Goal: Task Accomplishment & Management: Manage account settings

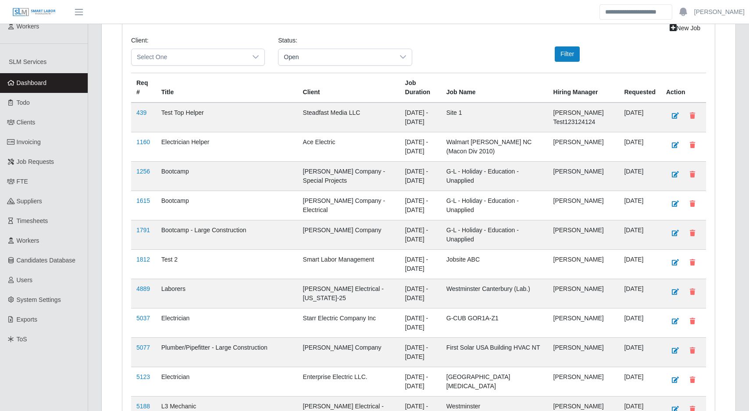
scroll to position [147, 0]
click at [38, 218] on span "Timesheets" at bounding box center [33, 220] width 32 height 7
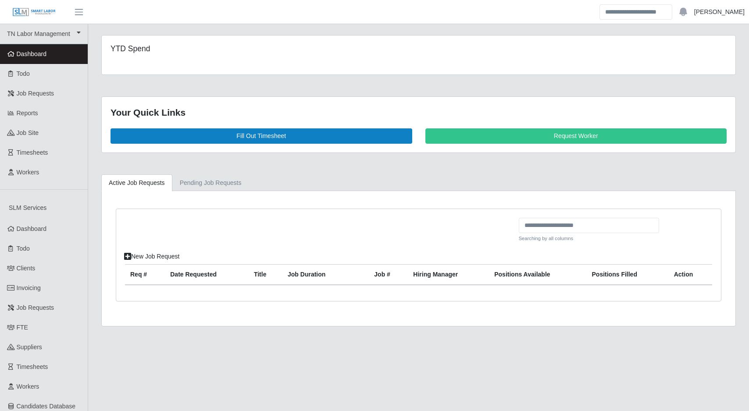
click at [722, 15] on link "[PERSON_NAME]" at bounding box center [719, 11] width 50 height 9
click at [697, 58] on link "Logout" at bounding box center [709, 61] width 79 height 18
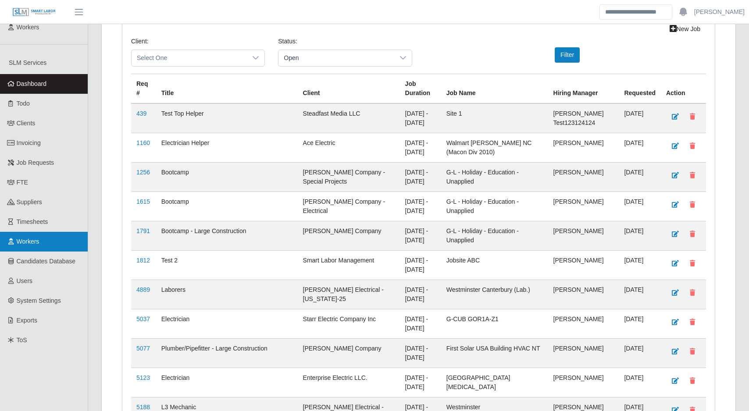
scroll to position [148, 0]
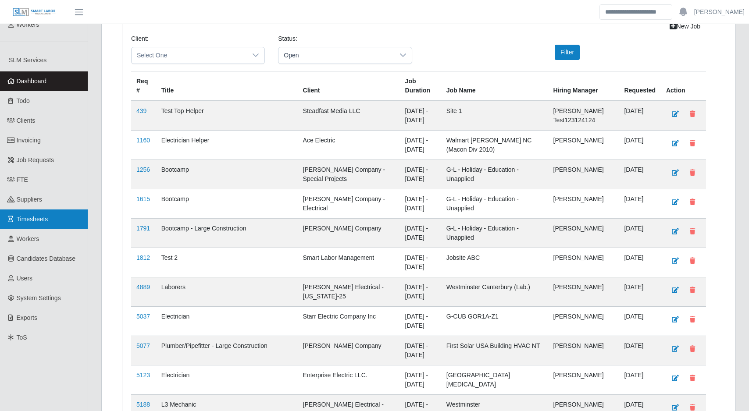
click at [44, 221] on span "Timesheets" at bounding box center [33, 219] width 32 height 7
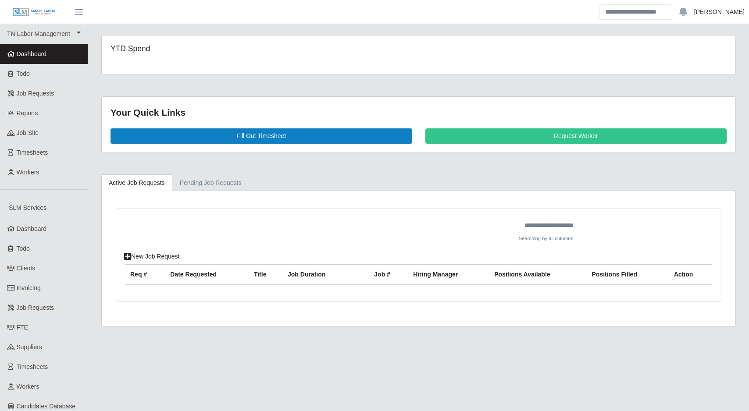
click at [726, 13] on link "[PERSON_NAME]" at bounding box center [719, 11] width 50 height 9
click at [549, 36] on div "YTD Spend" at bounding box center [419, 55] width 634 height 39
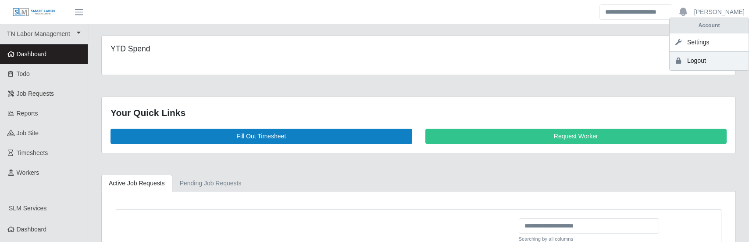
click at [704, 64] on link "Logout" at bounding box center [709, 61] width 79 height 18
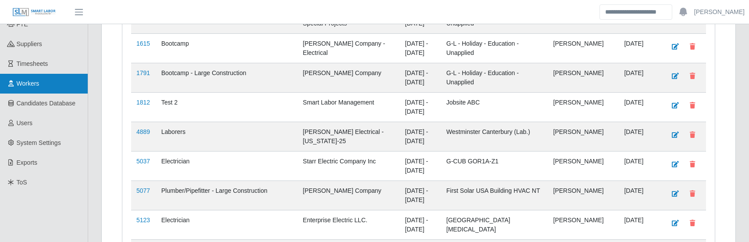
scroll to position [299, 0]
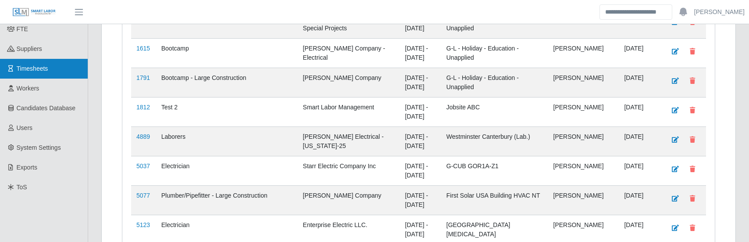
click at [42, 70] on span "Timesheets" at bounding box center [33, 68] width 32 height 7
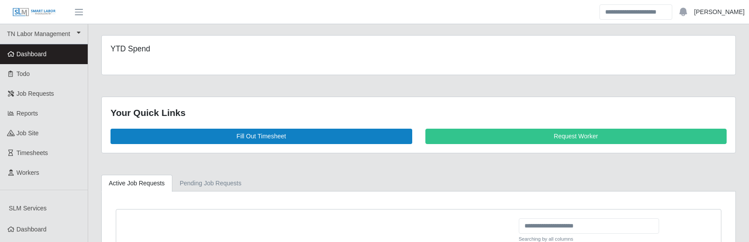
click at [717, 16] on link "[PERSON_NAME]" at bounding box center [719, 11] width 50 height 9
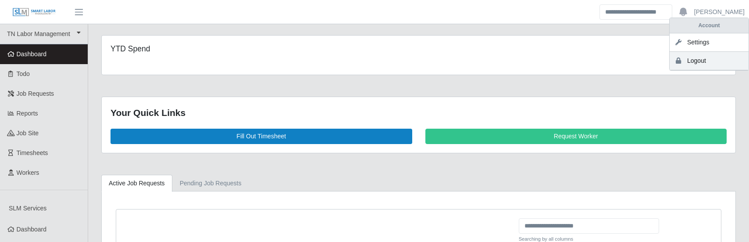
click at [697, 66] on link "Logout" at bounding box center [709, 61] width 79 height 18
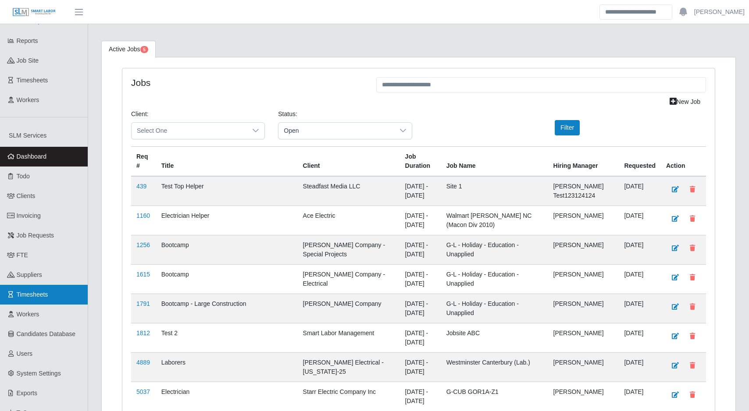
scroll to position [78, 0]
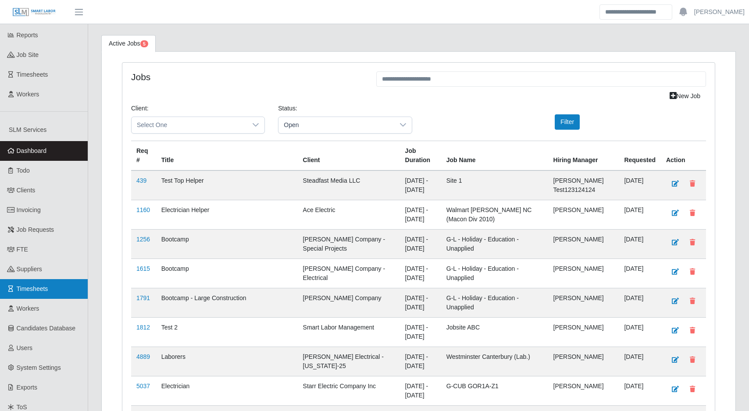
click at [42, 241] on span "Timesheets" at bounding box center [33, 289] width 32 height 7
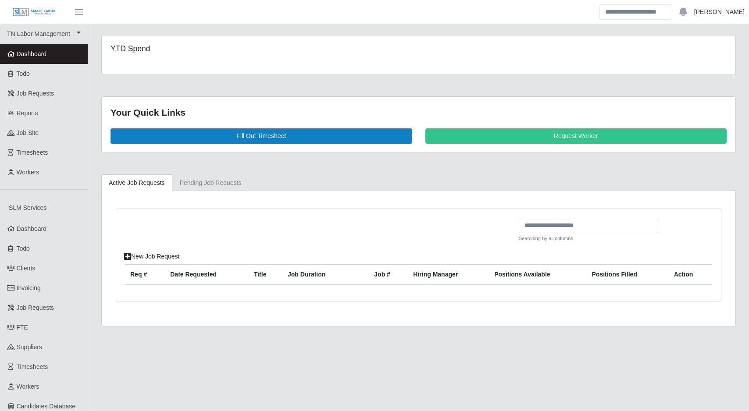
click at [718, 14] on link "[PERSON_NAME]" at bounding box center [719, 11] width 50 height 9
click at [698, 60] on link "Logout" at bounding box center [709, 61] width 79 height 18
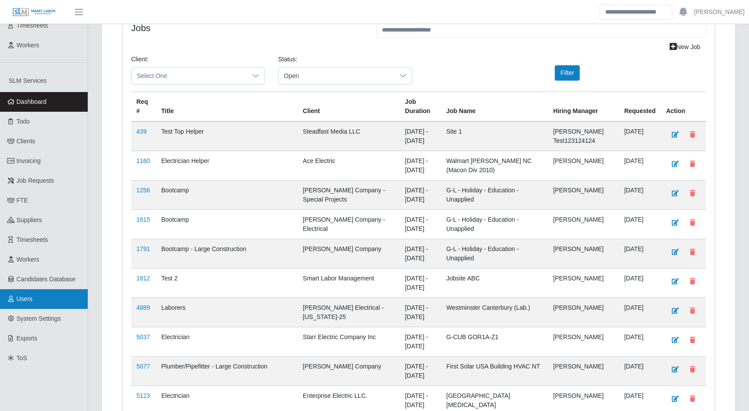
scroll to position [129, 0]
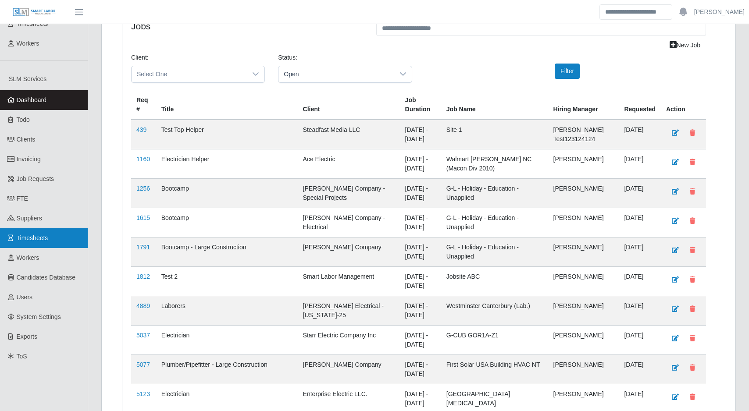
click at [46, 238] on span "Timesheets" at bounding box center [33, 238] width 32 height 7
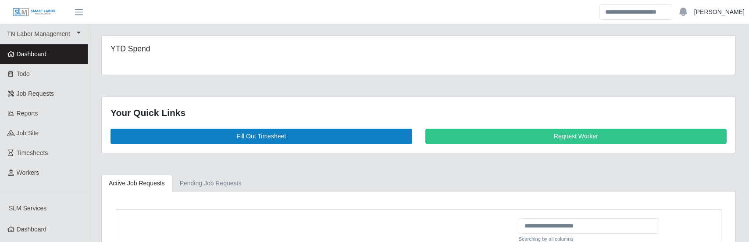
click at [713, 16] on link "[PERSON_NAME]" at bounding box center [719, 11] width 50 height 9
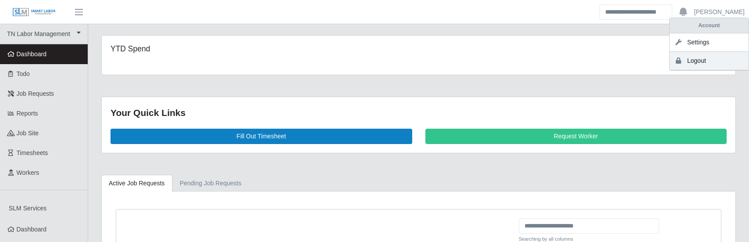
click at [703, 58] on link "Logout" at bounding box center [709, 61] width 79 height 18
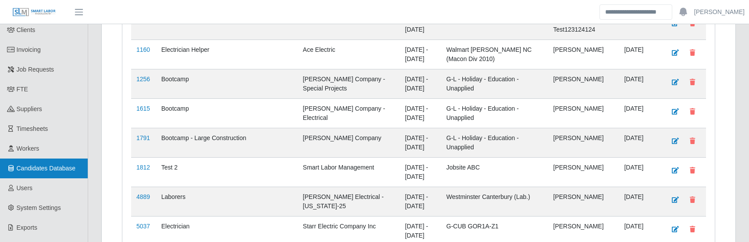
scroll to position [235, 0]
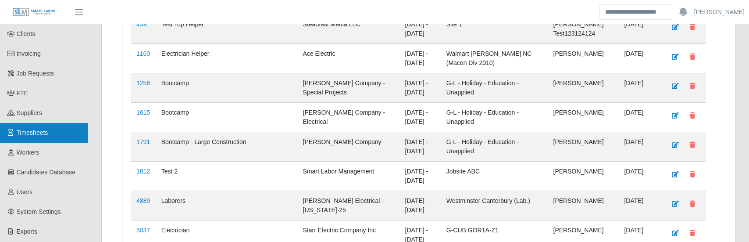
click at [50, 129] on link "Timesheets" at bounding box center [44, 133] width 88 height 20
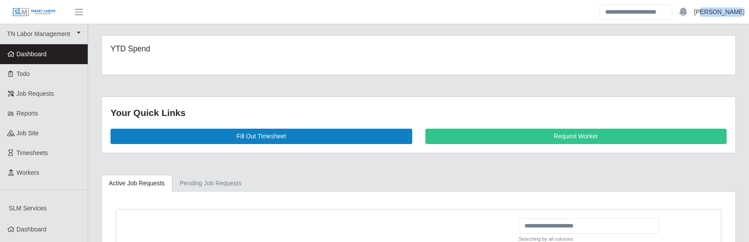
click at [716, 16] on ul "[PERSON_NAME] Account Settings Logout" at bounding box center [675, 11] width 150 height 15
click at [719, 16] on link "[PERSON_NAME]" at bounding box center [719, 11] width 50 height 9
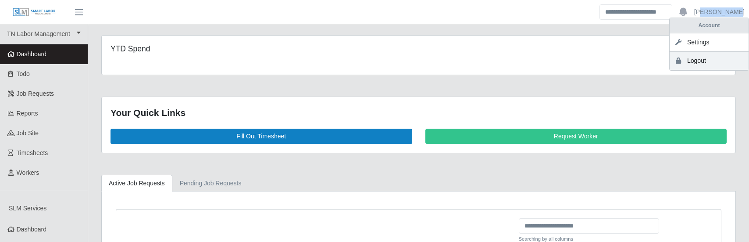
click at [692, 60] on link "Logout" at bounding box center [709, 61] width 79 height 18
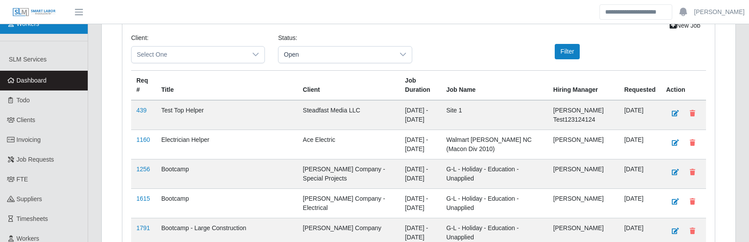
scroll to position [245, 0]
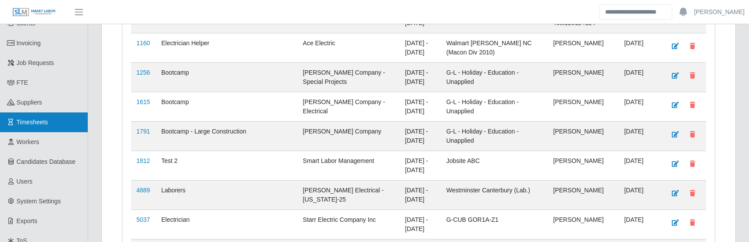
click at [38, 117] on link "Timesheets" at bounding box center [44, 122] width 88 height 20
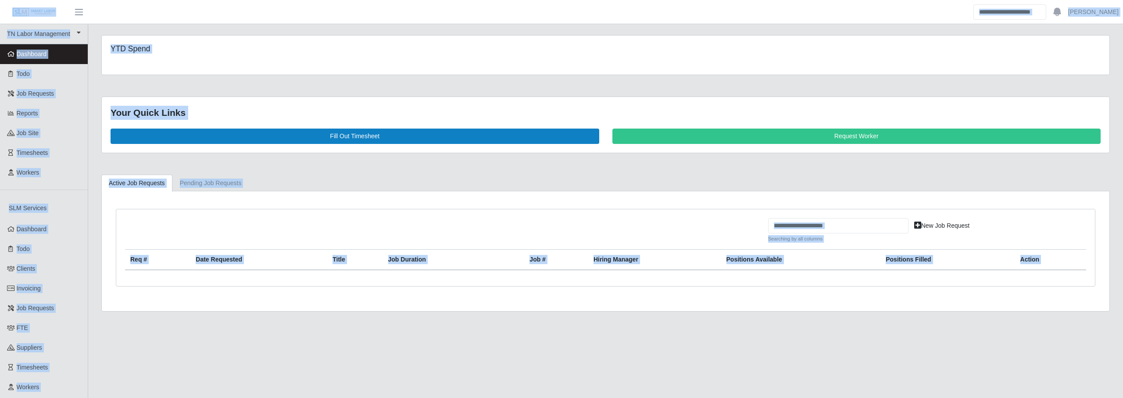
click at [470, 241] on main "YTD Spend Your Quick Links Fill Out Timesheet Request Worker Active Job Request…" at bounding box center [605, 270] width 1035 height 493
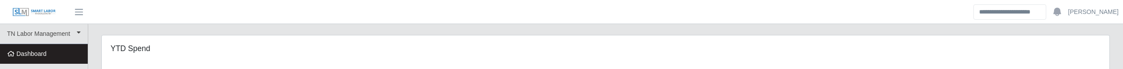
click at [684, 41] on div "YTD Spend" at bounding box center [606, 55] width 1008 height 39
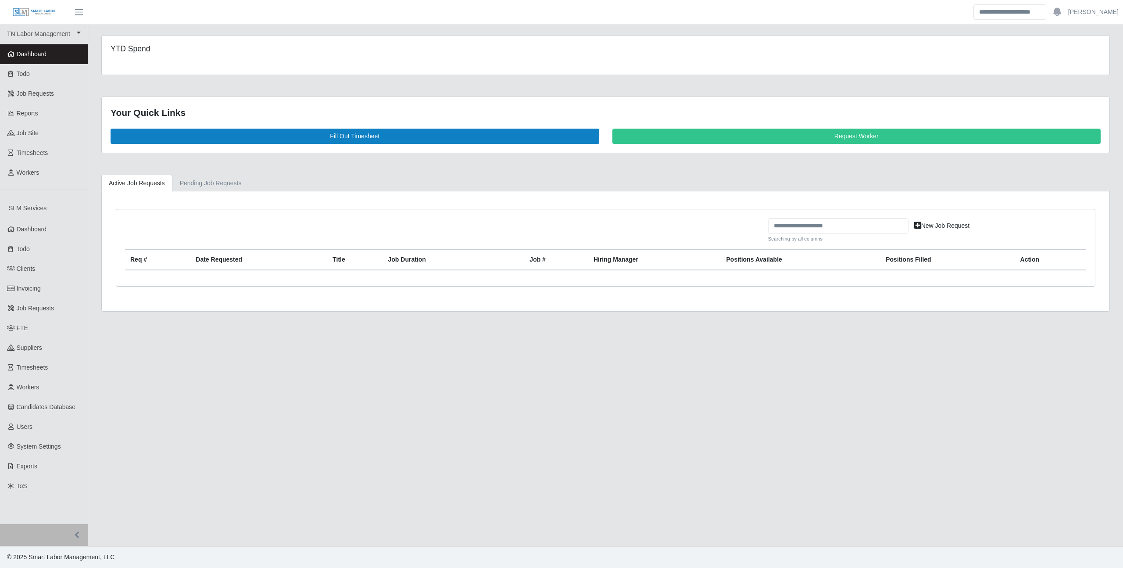
click at [496, 69] on main "YTD Spend Your Quick Links Fill Out Timesheet Request Worker Active Job Request…" at bounding box center [605, 285] width 1035 height 522
click at [1097, 7] on link "[PERSON_NAME]" at bounding box center [1093, 11] width 50 height 9
click at [1067, 55] on link "Logout" at bounding box center [1083, 61] width 79 height 18
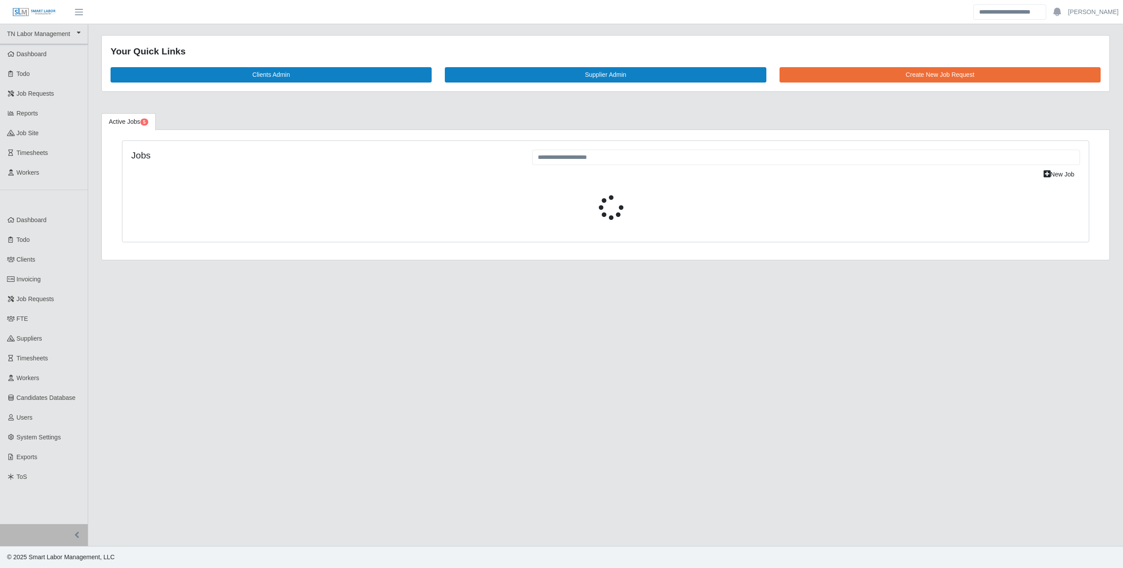
click at [558, 329] on main "Your Quick Links Clients Admin Supplier Admin Create New Job Request Active Job…" at bounding box center [605, 285] width 1035 height 522
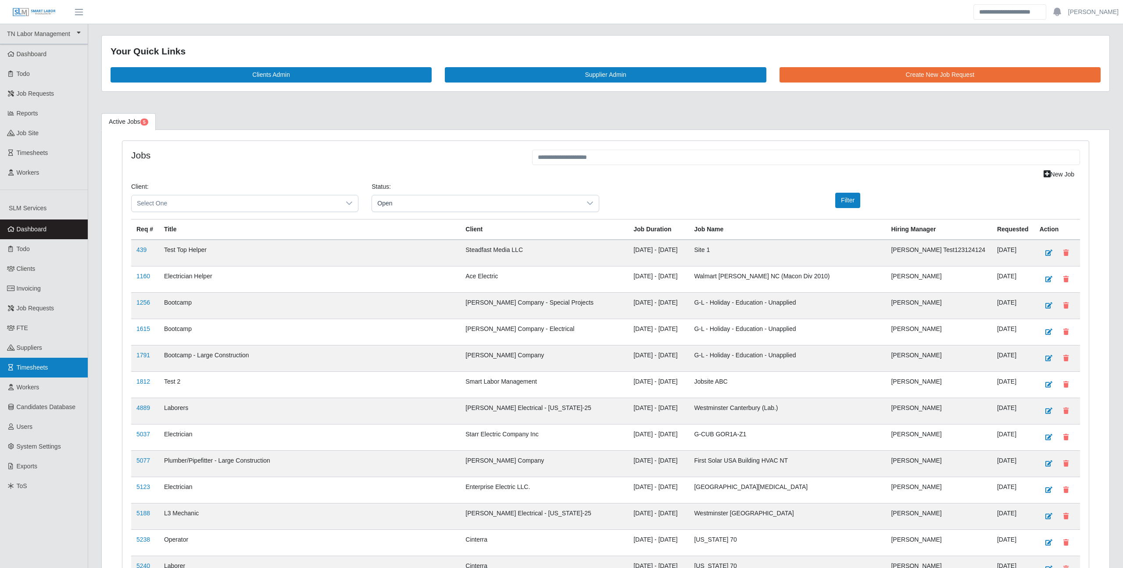
click at [41, 369] on span "Timesheets" at bounding box center [33, 367] width 32 height 7
click at [39, 368] on span "Timesheets" at bounding box center [33, 367] width 32 height 7
